Goal: Task Accomplishment & Management: Manage account settings

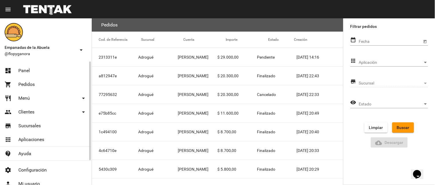
click at [22, 73] on span "Panel" at bounding box center [23, 71] width 11 height 6
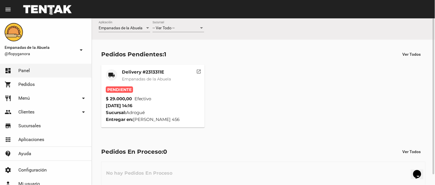
click at [165, 27] on span "-- Ver Todo --" at bounding box center [164, 28] width 22 height 5
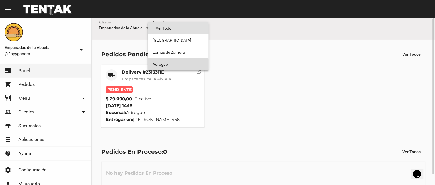
drag, startPoint x: 167, startPoint y: 67, endPoint x: 155, endPoint y: 73, distance: 13.9
click at [167, 68] on span "Adrogué" at bounding box center [179, 64] width 52 height 12
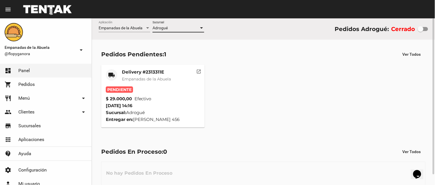
click at [135, 74] on mat-card-title "Delivery #2313311E" at bounding box center [146, 72] width 49 height 6
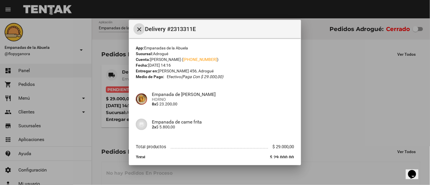
scroll to position [24, 0]
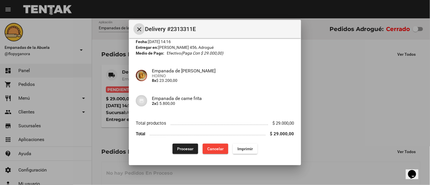
click at [181, 145] on button "Procesar" at bounding box center [185, 148] width 26 height 10
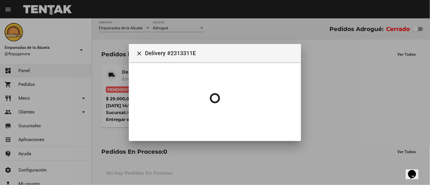
scroll to position [0, 0]
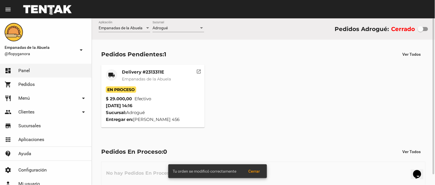
click at [132, 73] on mat-card-title "Delivery #2313311E" at bounding box center [146, 72] width 49 height 6
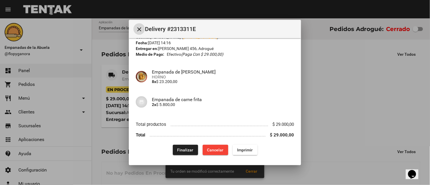
scroll to position [24, 0]
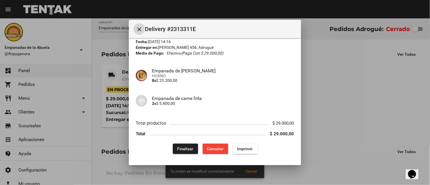
click at [185, 150] on span "Finalizar" at bounding box center [185, 148] width 16 height 5
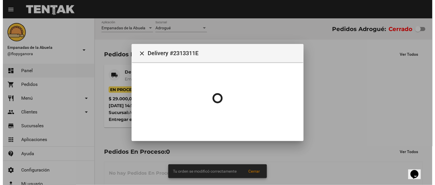
scroll to position [0, 0]
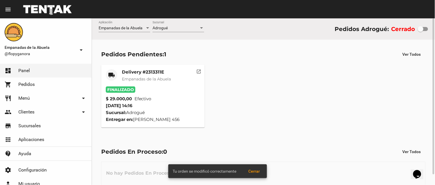
click at [179, 31] on div "Adrogué Sucursal" at bounding box center [179, 26] width 52 height 11
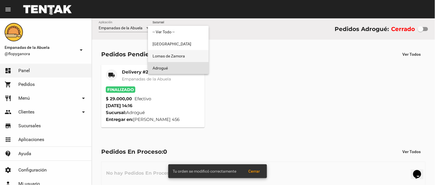
click at [180, 53] on span "Lomas de Zamora" at bounding box center [179, 56] width 52 height 12
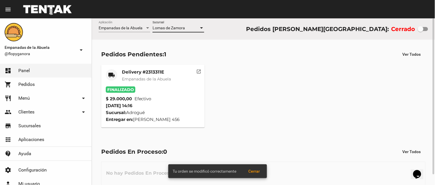
click at [179, 29] on span "Lomas de Zamora" at bounding box center [169, 28] width 32 height 5
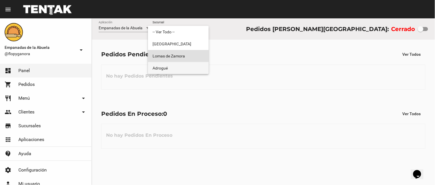
click at [173, 69] on span "Adrogué" at bounding box center [179, 68] width 52 height 12
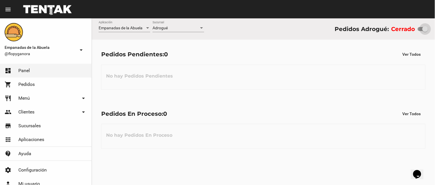
drag, startPoint x: 420, startPoint y: 30, endPoint x: 435, endPoint y: 34, distance: 15.1
click at [435, 34] on div "Empanadas de la Abuela Aplicación Adrogué Sucursal Pedidos Adrogué: Cerrado" at bounding box center [263, 28] width 343 height 21
checkbox input "true"
drag, startPoint x: 52, startPoint y: 106, endPoint x: 51, endPoint y: 121, distance: 15.2
click at [52, 106] on link "people Clientes arrow_drop_down" at bounding box center [45, 112] width 91 height 14
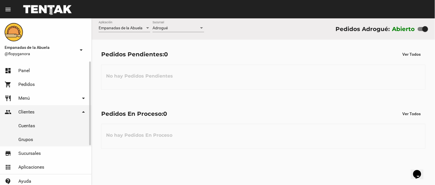
click at [55, 96] on link "restaurant Menú arrow_drop_down" at bounding box center [45, 98] width 91 height 14
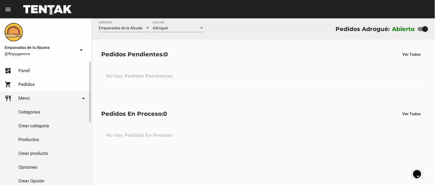
drag, startPoint x: 46, startPoint y: 133, endPoint x: 65, endPoint y: 133, distance: 19.2
click at [46, 133] on link "Productos" at bounding box center [45, 139] width 91 height 14
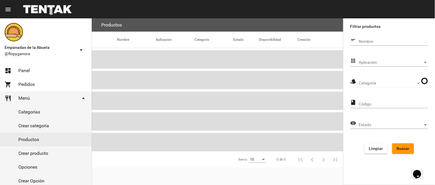
click at [361, 58] on div "Aplicación Aplicación" at bounding box center [393, 60] width 69 height 11
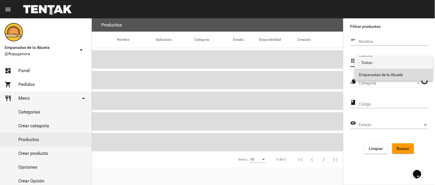
click at [364, 72] on span "Empanadas de la Abuela" at bounding box center [393, 75] width 69 height 12
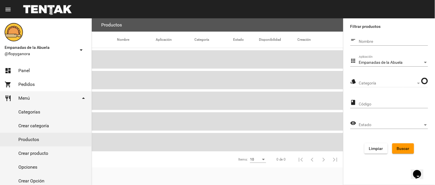
click at [366, 82] on span "Categoría" at bounding box center [387, 83] width 57 height 5
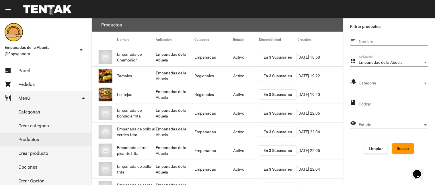
click at [389, 80] on div "Categoría Categoría" at bounding box center [393, 81] width 69 height 11
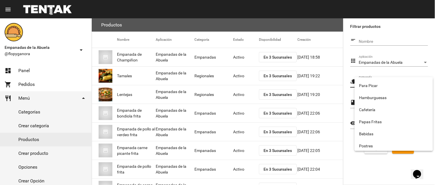
scroll to position [95, 0]
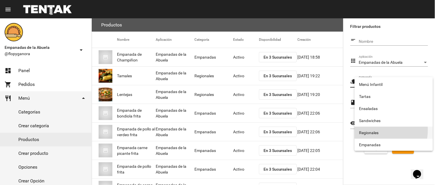
click at [375, 130] on span "Regionales" at bounding box center [393, 132] width 69 height 12
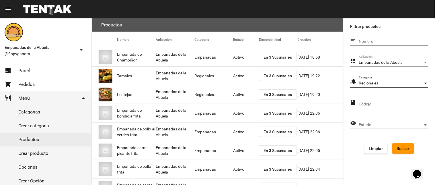
click at [397, 144] on button "Buscar" at bounding box center [403, 148] width 22 height 10
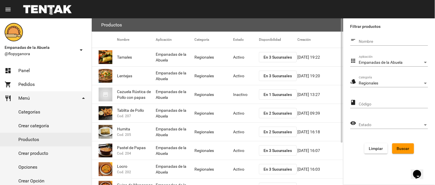
click at [274, 72] on button "En 3 Sucursales" at bounding box center [278, 76] width 38 height 10
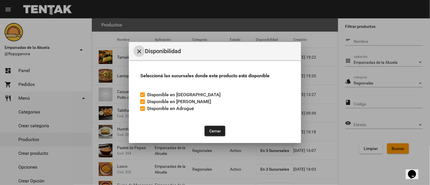
click at [147, 109] on label "Disponible en Adrogué" at bounding box center [167, 108] width 54 height 7
click at [143, 111] on input "Disponible en Adrogué" at bounding box center [142, 111] width 0 height 0
checkbox input "false"
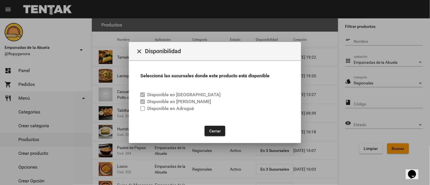
click at [217, 131] on button "Cerrar" at bounding box center [214, 131] width 21 height 10
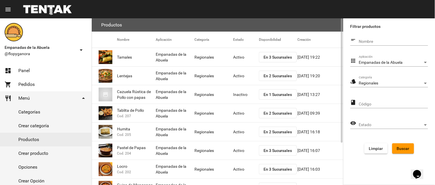
click at [242, 74] on mat-cell "Activo" at bounding box center [246, 76] width 26 height 18
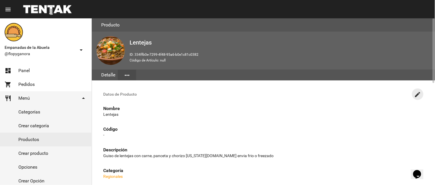
click at [419, 91] on mat-icon "create" at bounding box center [417, 94] width 7 height 7
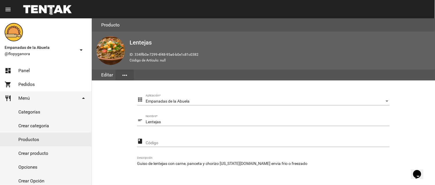
scroll to position [117, 0]
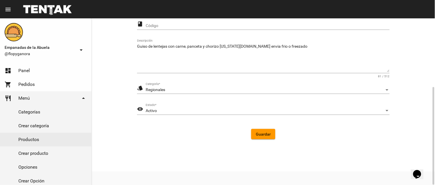
click at [152, 107] on div "Activo Estado *" at bounding box center [268, 109] width 244 height 11
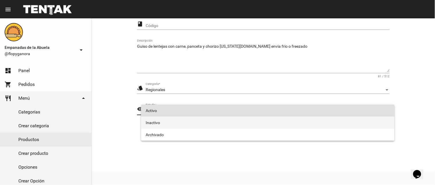
click at [167, 125] on span "Inactivo" at bounding box center [268, 122] width 244 height 12
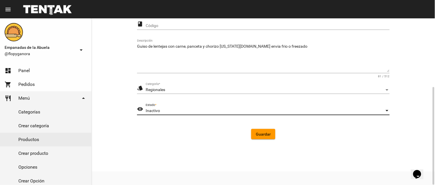
drag, startPoint x: 267, startPoint y: 135, endPoint x: 139, endPoint y: 129, distance: 127.7
click at [261, 135] on span "Guardar" at bounding box center [263, 134] width 15 height 5
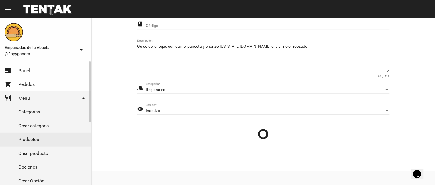
click at [47, 137] on link "Productos" at bounding box center [45, 139] width 91 height 14
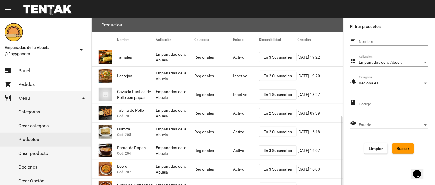
scroll to position [56, 0]
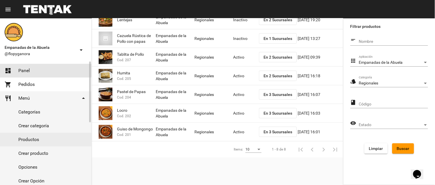
click at [18, 67] on link "dashboard Panel" at bounding box center [45, 71] width 91 height 14
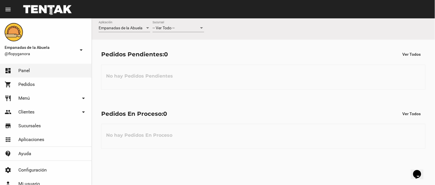
click at [177, 23] on div "-- Ver Todo -- Sucursal" at bounding box center [179, 26] width 52 height 11
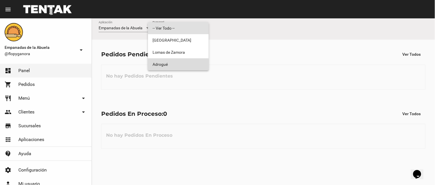
click at [167, 67] on span "Adrogué" at bounding box center [179, 64] width 52 height 12
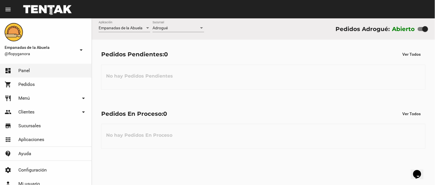
click at [162, 25] on div "Adrogué Sucursal" at bounding box center [179, 26] width 52 height 11
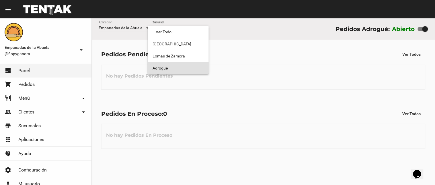
click at [159, 64] on span "Adrogué" at bounding box center [179, 68] width 52 height 12
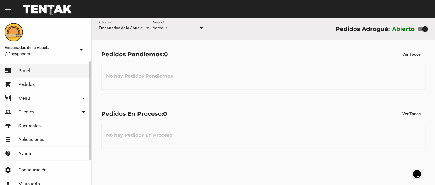
click at [27, 96] on span "Menú" at bounding box center [23, 98] width 11 height 6
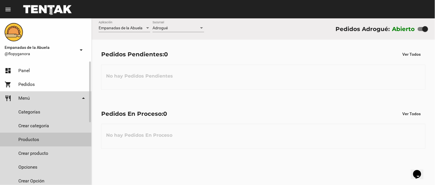
click at [33, 136] on link "Productos" at bounding box center [45, 139] width 91 height 14
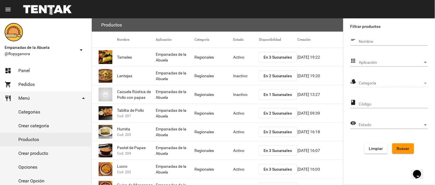
click at [377, 61] on span "Aplicación" at bounding box center [391, 62] width 64 height 5
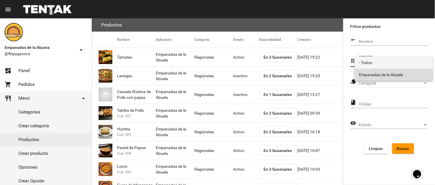
drag, startPoint x: 377, startPoint y: 75, endPoint x: 379, endPoint y: 84, distance: 10.0
click at [377, 75] on span "Empanadas de la Abuela" at bounding box center [393, 75] width 69 height 12
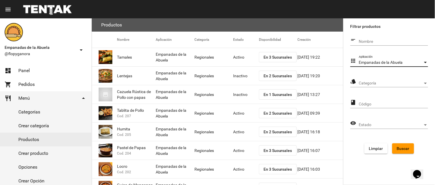
click at [379, 84] on span "Categoría" at bounding box center [391, 83] width 64 height 5
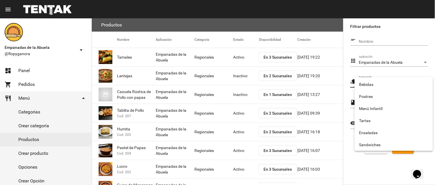
scroll to position [95, 0]
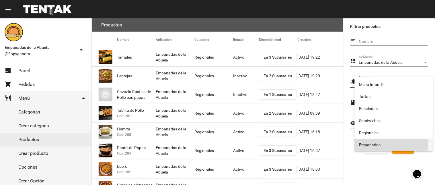
drag, startPoint x: 382, startPoint y: 142, endPoint x: 411, endPoint y: 149, distance: 30.1
click at [384, 143] on span "Empanadas" at bounding box center [393, 145] width 69 height 12
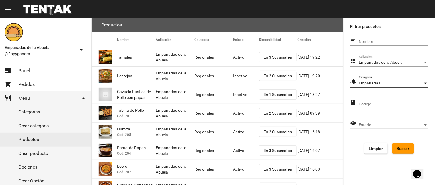
drag, startPoint x: 409, startPoint y: 149, endPoint x: 386, endPoint y: 132, distance: 28.8
click at [408, 149] on span "Buscar" at bounding box center [403, 148] width 13 height 5
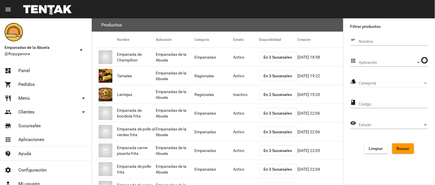
click at [367, 60] on span "Aplicación" at bounding box center [387, 62] width 57 height 5
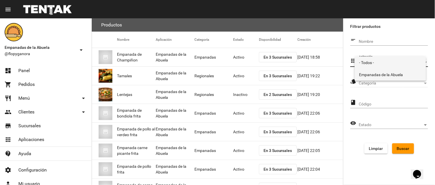
click at [370, 71] on span "Empanadas de la Abuela" at bounding box center [390, 75] width 62 height 12
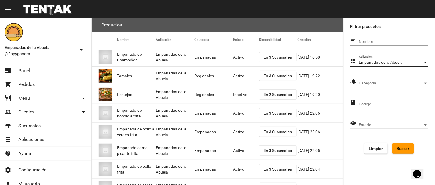
click at [379, 81] on span "Categoría" at bounding box center [391, 83] width 64 height 5
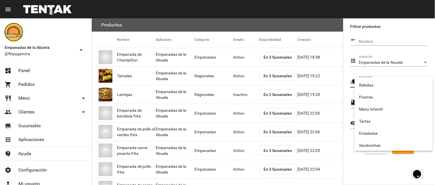
scroll to position [95, 0]
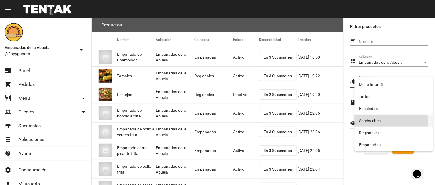
click at [375, 122] on span "Sandwiches" at bounding box center [393, 120] width 69 height 12
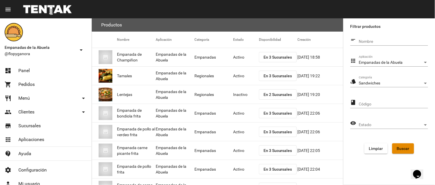
click at [403, 150] on span "Buscar" at bounding box center [403, 148] width 13 height 5
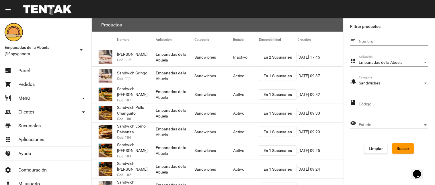
click at [397, 146] on span "Buscar" at bounding box center [403, 148] width 13 height 5
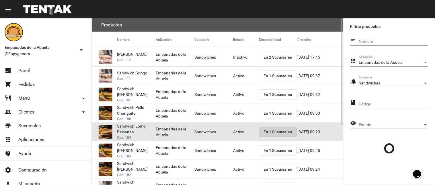
click at [284, 130] on span "En 1 Sucursales" at bounding box center [278, 131] width 29 height 5
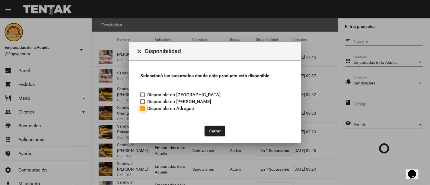
click at [145, 109] on div at bounding box center [142, 108] width 5 height 5
click at [143, 111] on input "Disponible en Adrogué" at bounding box center [142, 111] width 0 height 0
checkbox input "false"
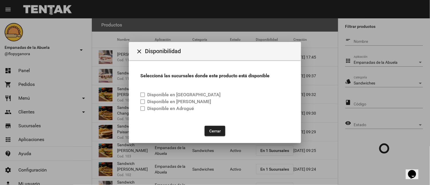
click at [214, 132] on button "Cerrar" at bounding box center [214, 131] width 21 height 10
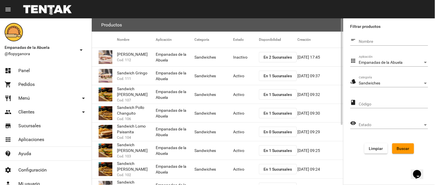
click at [266, 149] on span "En 1 Sucursales" at bounding box center [278, 150] width 29 height 5
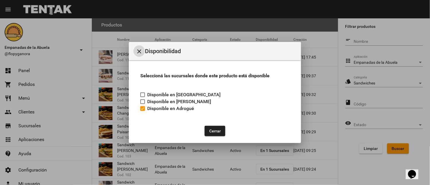
click at [143, 110] on div at bounding box center [142, 108] width 5 height 5
click at [143, 111] on input "Disponible en Adrogué" at bounding box center [142, 111] width 0 height 0
checkbox input "false"
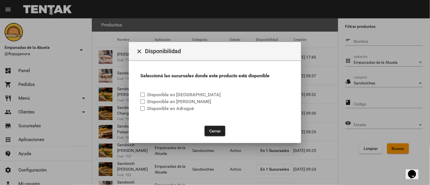
drag, startPoint x: 207, startPoint y: 130, endPoint x: 211, endPoint y: 131, distance: 4.3
click at [209, 130] on button "Cerrar" at bounding box center [214, 131] width 21 height 10
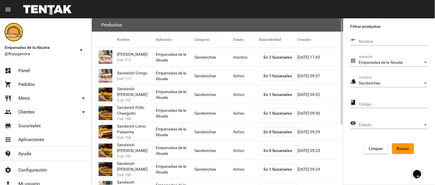
click at [279, 170] on span "En 1 Sucursales" at bounding box center [278, 169] width 29 height 5
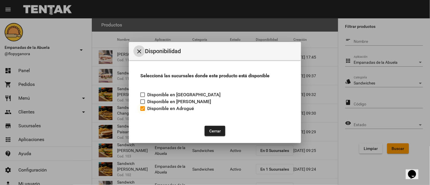
click at [142, 108] on div at bounding box center [142, 108] width 5 height 5
click at [142, 111] on input "Disponible en Adrogué" at bounding box center [142, 111] width 0 height 0
checkbox input "false"
click at [210, 134] on button "Cerrar" at bounding box center [214, 131] width 21 height 10
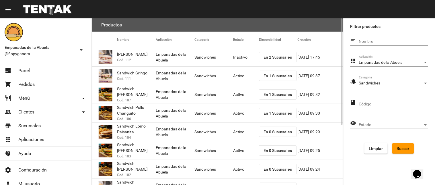
scroll to position [93, 0]
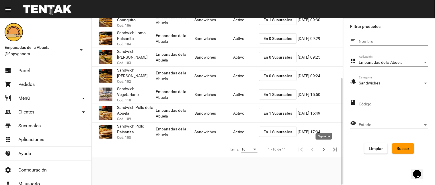
click at [325, 151] on icon "Siguiente" at bounding box center [324, 149] width 8 height 8
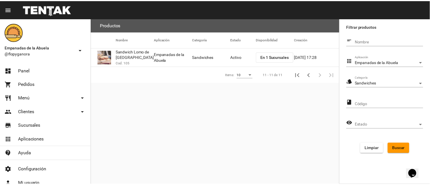
scroll to position [0, 0]
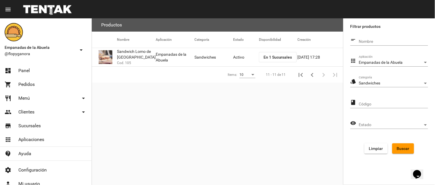
click at [266, 53] on button "En 1 Sucursales" at bounding box center [278, 57] width 38 height 10
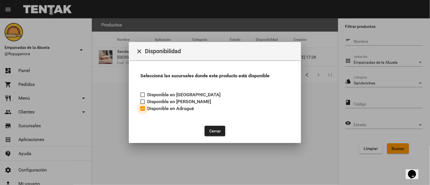
click at [146, 108] on label "Disponible en Adrogué" at bounding box center [167, 108] width 54 height 7
click at [143, 111] on input "Disponible en Adrogué" at bounding box center [142, 111] width 0 height 0
checkbox input "false"
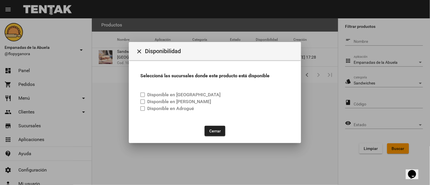
click at [210, 135] on button "Cerrar" at bounding box center [214, 131] width 21 height 10
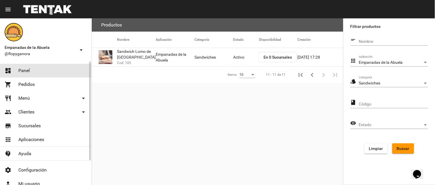
click at [22, 67] on link "dashboard Panel" at bounding box center [45, 71] width 91 height 14
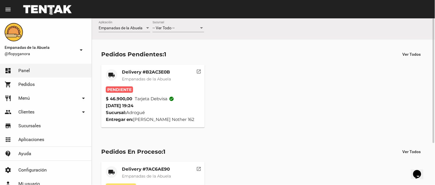
click at [144, 74] on mat-card-title "Delivery #B2AC3E0B" at bounding box center [146, 72] width 49 height 6
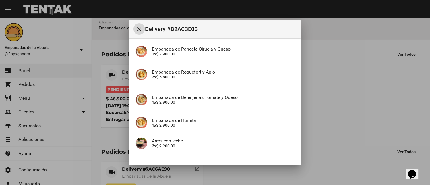
scroll to position [127, 0]
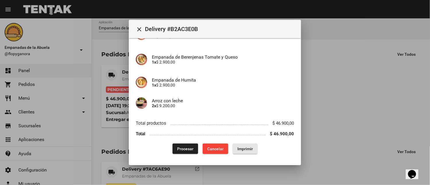
click at [247, 147] on span "Imprimir" at bounding box center [244, 148] width 15 height 5
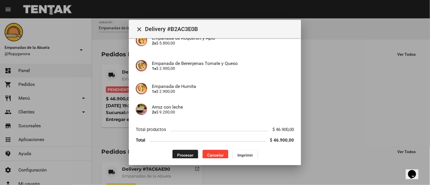
scroll to position [127, 0]
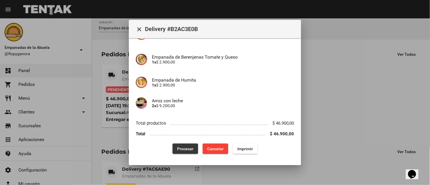
click at [177, 147] on span "Procesar" at bounding box center [185, 148] width 16 height 5
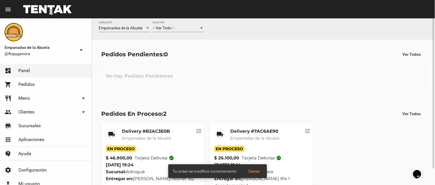
click at [164, 26] on span "-- Ver Todo --" at bounding box center [164, 28] width 22 height 5
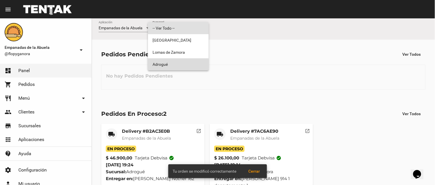
click at [175, 66] on span "Adrogué" at bounding box center [179, 64] width 52 height 12
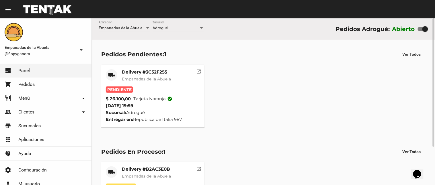
click at [167, 75] on mat-card-title "Delivery #3C52F255" at bounding box center [146, 72] width 49 height 6
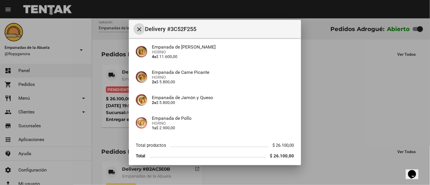
scroll to position [69, 0]
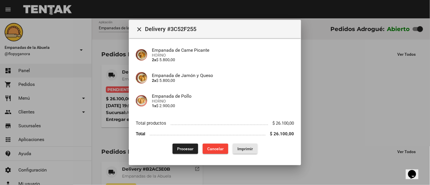
click at [239, 150] on span "Imprimir" at bounding box center [244, 148] width 15 height 5
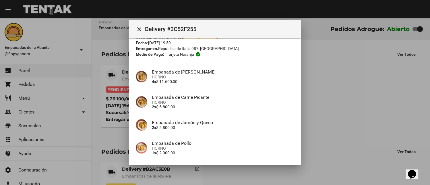
scroll to position [69, 0]
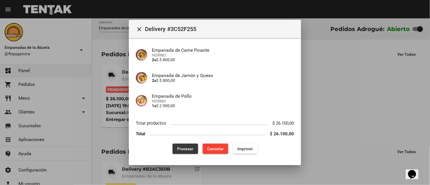
click at [182, 147] on span "Procesar" at bounding box center [185, 148] width 16 height 5
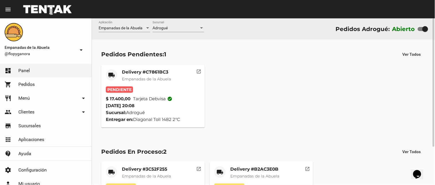
click at [155, 70] on mat-card-title "Delivery #C7861BC3" at bounding box center [146, 72] width 49 height 6
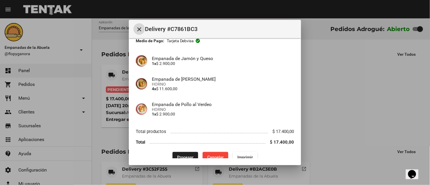
scroll to position [44, 0]
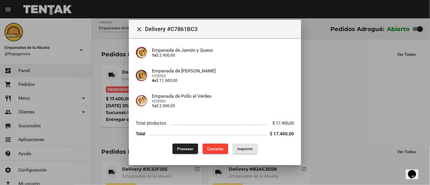
click at [240, 149] on span "Imprimir" at bounding box center [244, 148] width 15 height 5
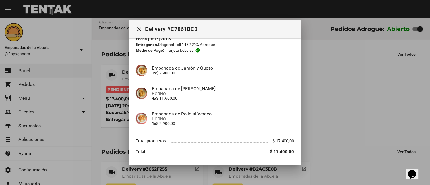
scroll to position [44, 0]
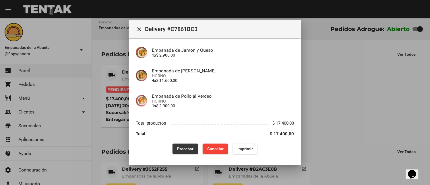
click at [180, 145] on button "Procesar" at bounding box center [185, 148] width 26 height 10
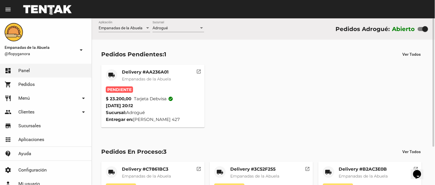
click at [135, 70] on mat-card "local_shipping Delivery #AA236A01 Empanadas de la Abuela Pendiente $ 23.200,00 …" at bounding box center [153, 96] width 104 height 63
click at [133, 74] on mat-card-title "Delivery #AA236A01" at bounding box center [146, 72] width 49 height 6
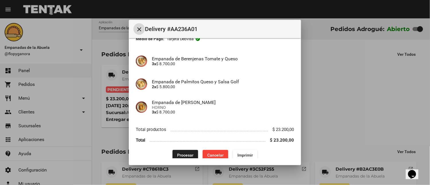
scroll to position [44, 0]
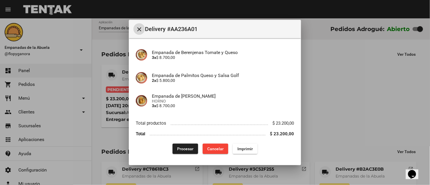
click at [239, 149] on span "Imprimir" at bounding box center [244, 148] width 15 height 5
click at [175, 145] on button "Procesar" at bounding box center [185, 148] width 26 height 10
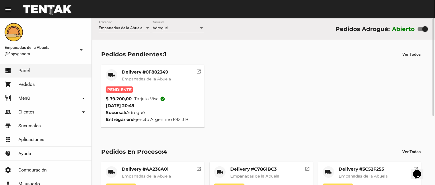
click at [171, 77] on span "Empanadas de la Abuela" at bounding box center [146, 78] width 49 height 5
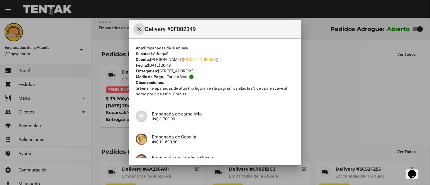
scroll to position [159, 0]
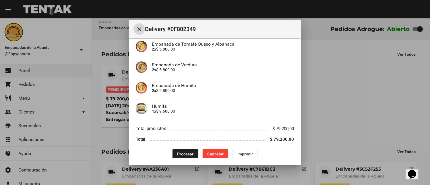
click at [243, 152] on span "Imprimir" at bounding box center [244, 154] width 15 height 5
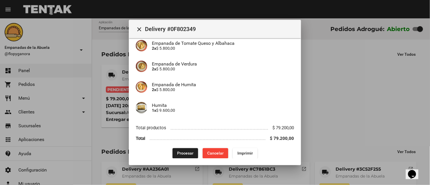
scroll to position [165, 0]
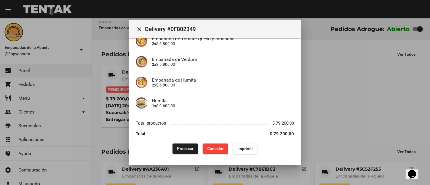
click at [178, 143] on button "Procesar" at bounding box center [185, 148] width 26 height 10
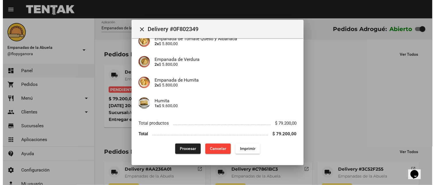
scroll to position [0, 0]
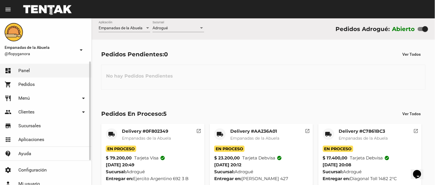
click at [38, 99] on link "restaurant Menú arrow_drop_down" at bounding box center [45, 98] width 91 height 14
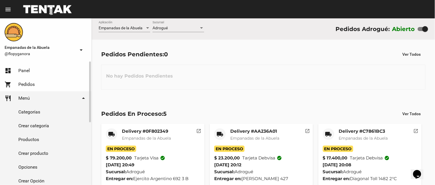
click at [42, 141] on link "Productos" at bounding box center [45, 139] width 91 height 14
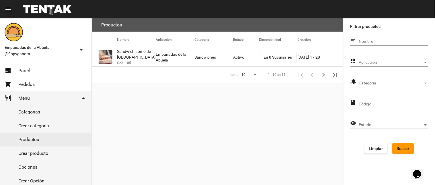
click at [386, 61] on div "Aplicación Aplicación" at bounding box center [393, 60] width 69 height 11
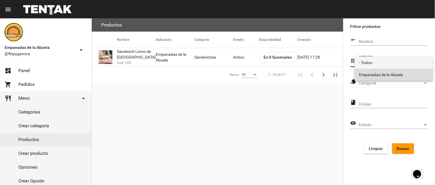
click at [373, 79] on span "Empanadas de la Abuela" at bounding box center [393, 75] width 69 height 12
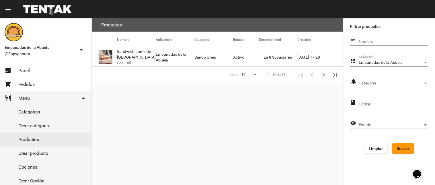
click at [373, 79] on div "Categoría Categoría" at bounding box center [393, 81] width 69 height 11
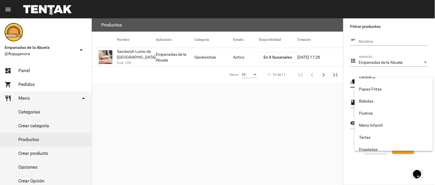
scroll to position [95, 0]
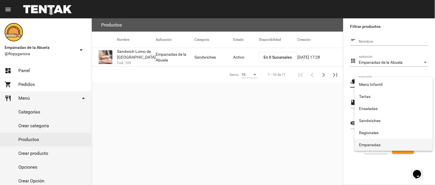
click at [397, 143] on span "Empanadas" at bounding box center [393, 145] width 69 height 12
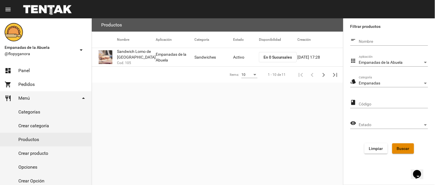
click at [402, 146] on span "Buscar" at bounding box center [403, 148] width 13 height 5
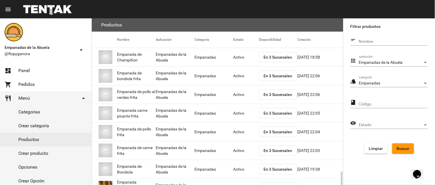
scroll to position [93, 0]
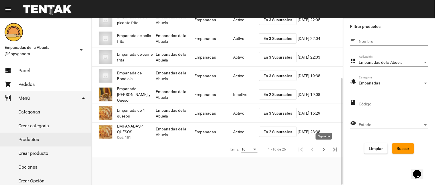
click at [325, 149] on icon "Siguiente" at bounding box center [324, 149] width 3 height 4
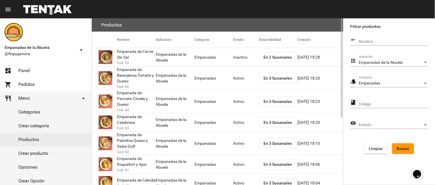
scroll to position [112, 0]
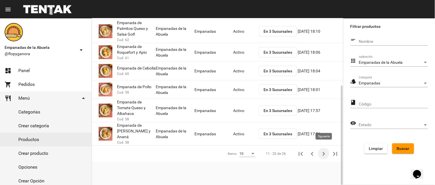
click at [324, 152] on icon "Siguiente" at bounding box center [324, 154] width 3 height 4
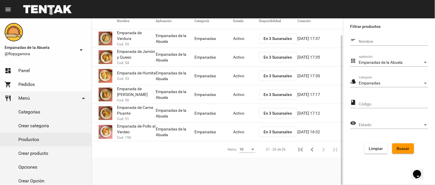
click at [266, 39] on span "En 3 Sucursales" at bounding box center [278, 38] width 29 height 5
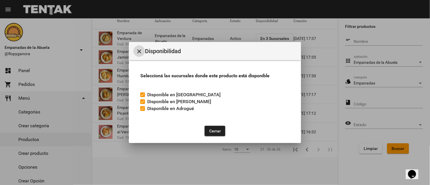
drag, startPoint x: 145, startPoint y: 108, endPoint x: 153, endPoint y: 110, distance: 8.4
click at [145, 108] on label "Disponible en Adrogué" at bounding box center [167, 108] width 54 height 7
click at [143, 111] on input "Disponible en Adrogué" at bounding box center [142, 111] width 0 height 0
checkbox input "false"
drag, startPoint x: 212, startPoint y: 129, endPoint x: 220, endPoint y: 58, distance: 71.8
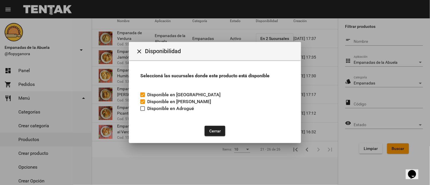
click at [212, 129] on button "Cerrar" at bounding box center [214, 131] width 21 height 10
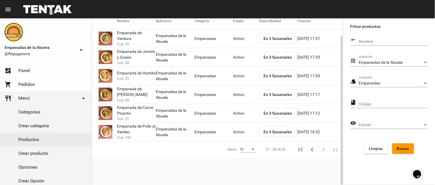
click at [237, 36] on mat-cell "Activo" at bounding box center [246, 38] width 26 height 18
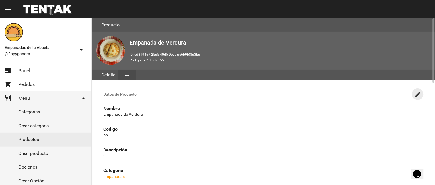
click at [416, 93] on mat-icon "create" at bounding box center [417, 94] width 7 height 7
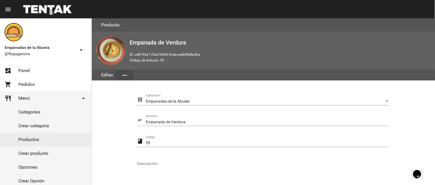
scroll to position [117, 0]
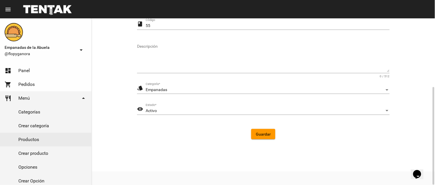
click at [178, 102] on form "apps Empanadas de la Abuela Aplicación * short_text Empanada de Verdura Nombre …" at bounding box center [263, 60] width 253 height 167
click at [175, 104] on div "Activo Estado *" at bounding box center [268, 109] width 244 height 11
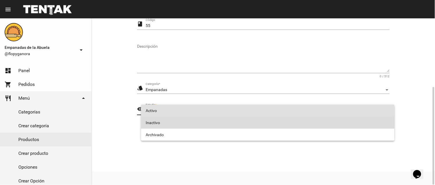
drag, startPoint x: 177, startPoint y: 120, endPoint x: 246, endPoint y: 129, distance: 69.4
click at [178, 120] on span "Inactivo" at bounding box center [268, 122] width 244 height 12
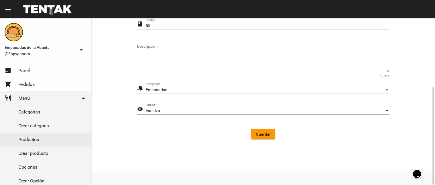
drag, startPoint x: 270, startPoint y: 135, endPoint x: 105, endPoint y: 94, distance: 169.6
click at [270, 134] on span "Guardar" at bounding box center [263, 134] width 15 height 5
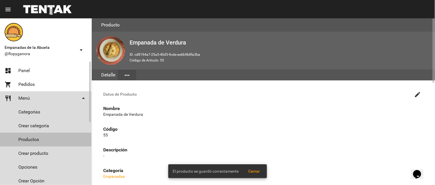
click at [34, 139] on link "Productos" at bounding box center [45, 139] width 91 height 14
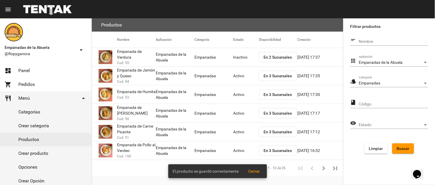
click at [373, 78] on div "Empanadas Categoría" at bounding box center [393, 81] width 69 height 11
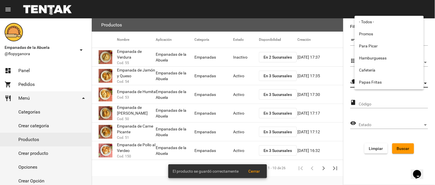
scroll to position [95, 0]
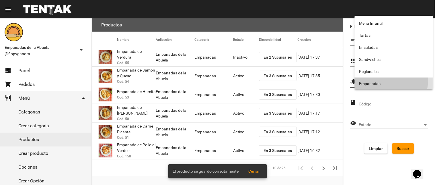
drag, startPoint x: 372, startPoint y: 79, endPoint x: 375, endPoint y: 95, distance: 16.4
click at [371, 79] on span "Empanadas" at bounding box center [393, 83] width 69 height 12
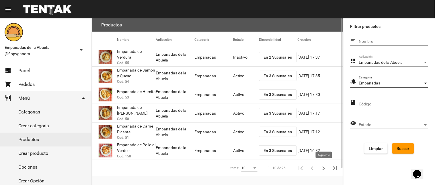
click at [324, 162] on button "Siguiente" at bounding box center [323, 167] width 11 height 11
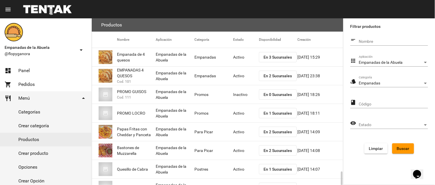
scroll to position [93, 0]
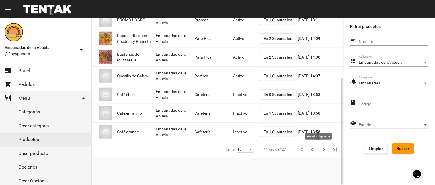
click at [314, 148] on icon "Anterior" at bounding box center [312, 149] width 8 height 8
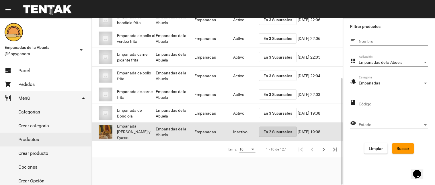
click at [280, 128] on button "En 2 Sucursales" at bounding box center [278, 131] width 38 height 10
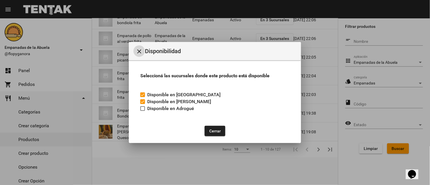
click at [136, 49] on mat-icon "close" at bounding box center [139, 51] width 7 height 7
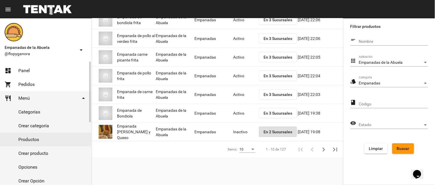
click at [32, 69] on link "dashboard Panel" at bounding box center [45, 71] width 91 height 14
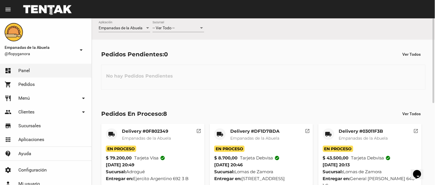
click at [162, 23] on div "-- Ver Todo -- Sucursal" at bounding box center [179, 26] width 52 height 11
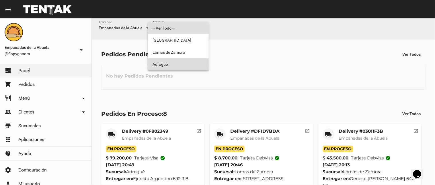
click at [168, 63] on span "Adrogué" at bounding box center [179, 64] width 52 height 12
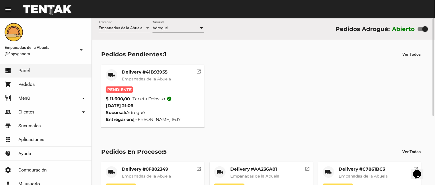
click at [139, 76] on span "Empanadas de la Abuela" at bounding box center [146, 78] width 49 height 5
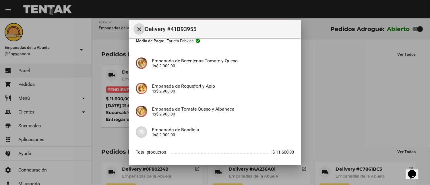
scroll to position [65, 0]
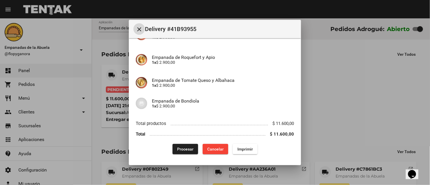
click at [248, 151] on button "Imprimir" at bounding box center [245, 149] width 25 height 10
drag, startPoint x: 188, startPoint y: 148, endPoint x: 185, endPoint y: 151, distance: 3.5
click at [187, 150] on span "Procesar" at bounding box center [185, 149] width 16 height 5
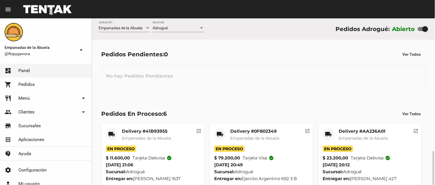
scroll to position [79, 0]
